Goal: Task Accomplishment & Management: Complete application form

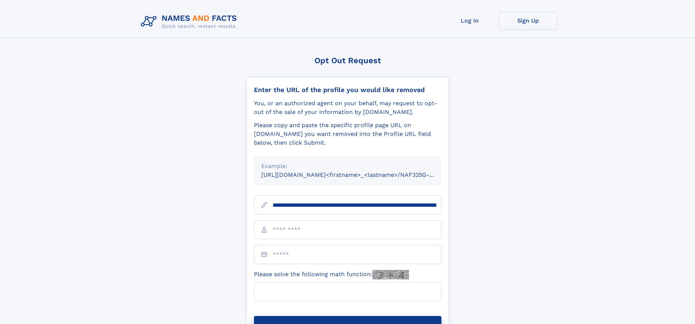
scroll to position [0, 88]
type input "**********"
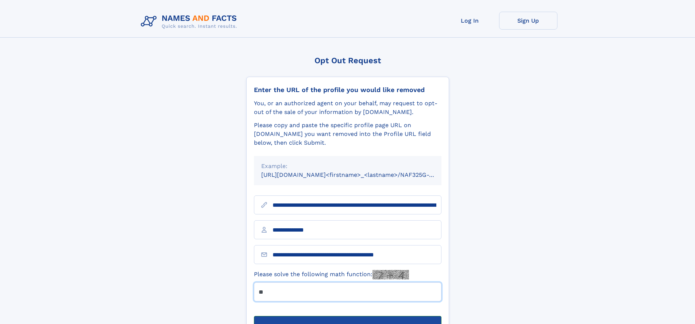
type input "**"
click at [347, 316] on button "Submit Opt Out Request" at bounding box center [348, 327] width 188 height 23
